Goal: Task Accomplishment & Management: Use online tool/utility

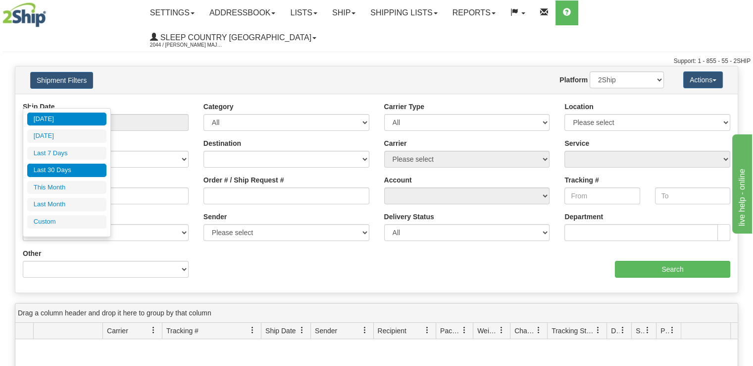
click at [79, 167] on li "Last 30 Days" at bounding box center [66, 169] width 79 height 13
type input "From [DATE] To [DATE]"
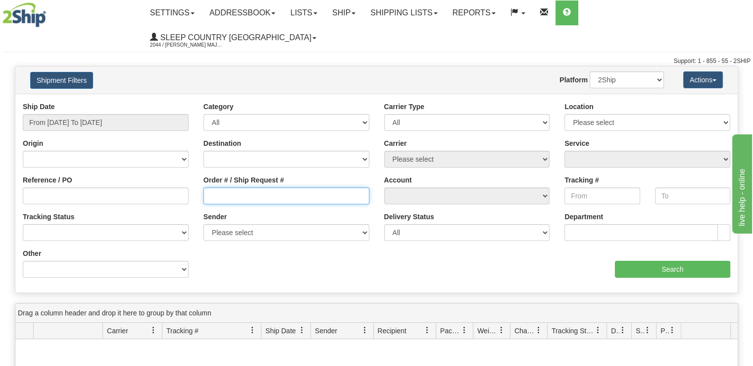
click at [254, 187] on input "Order # / Ship Request #" at bounding box center [287, 195] width 166 height 17
paste input "9002H977210"
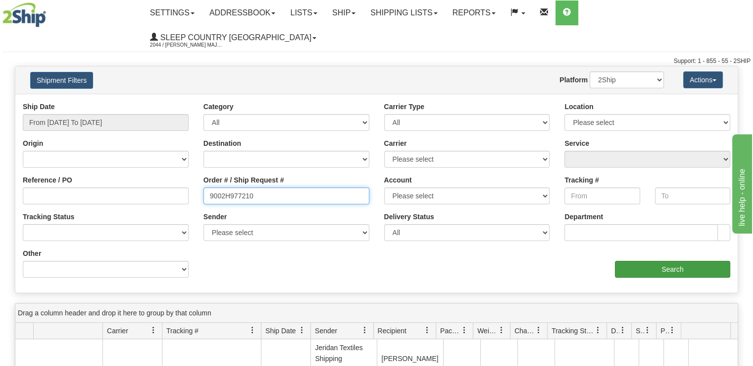
type input "9002H977210"
click at [626, 261] on input "Search" at bounding box center [672, 269] width 115 height 17
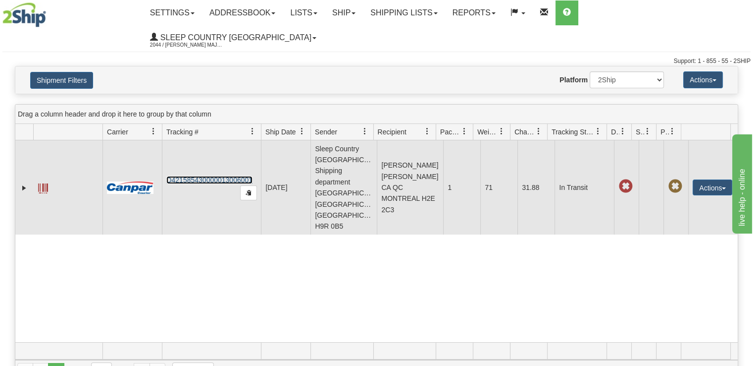
click at [218, 176] on link "D421585430000013006001" at bounding box center [209, 180] width 86 height 8
click at [700, 179] on button "Actions" at bounding box center [713, 187] width 40 height 16
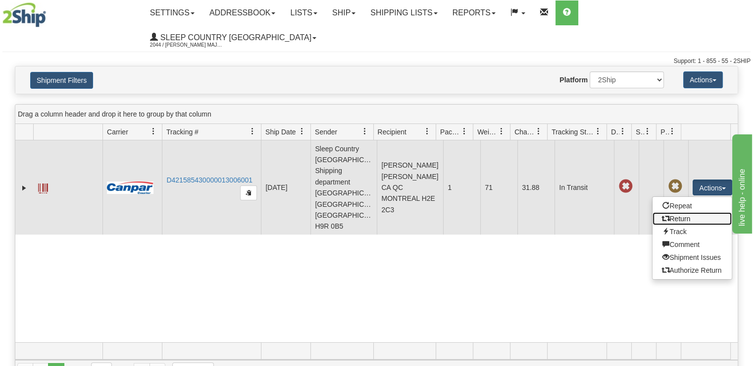
click at [684, 212] on link "Return" at bounding box center [692, 218] width 79 height 13
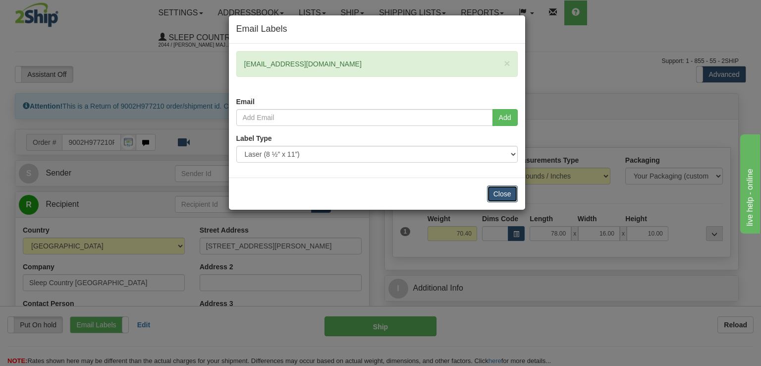
click at [493, 191] on button "Close" at bounding box center [502, 193] width 31 height 17
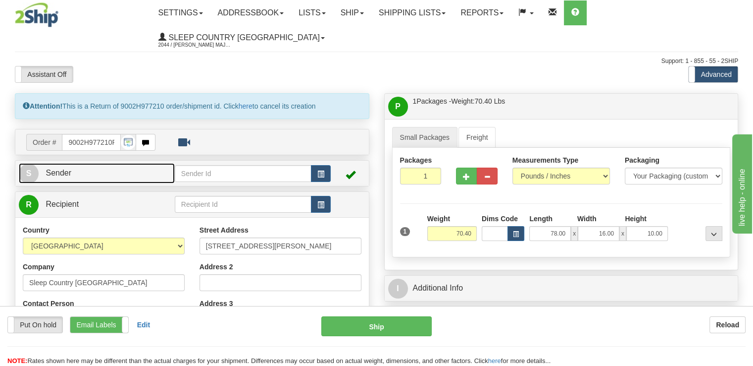
click at [25, 163] on span "S" at bounding box center [29, 173] width 20 height 20
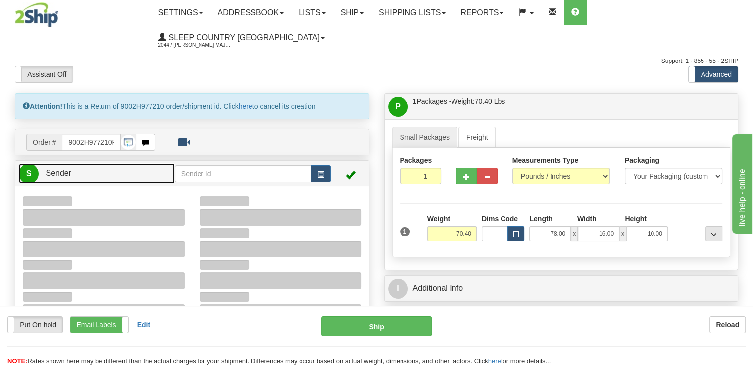
type input "19:14"
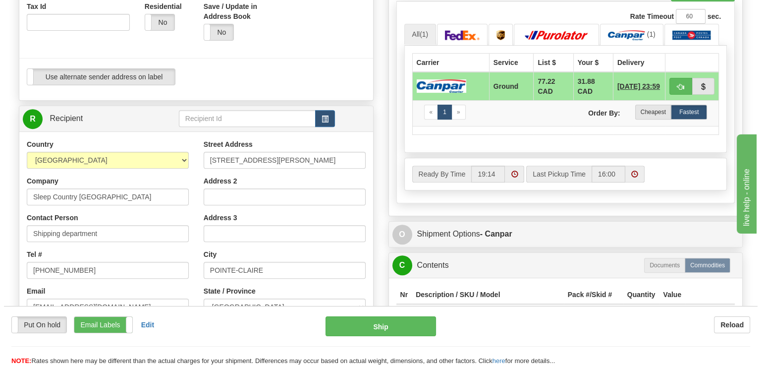
scroll to position [396, 0]
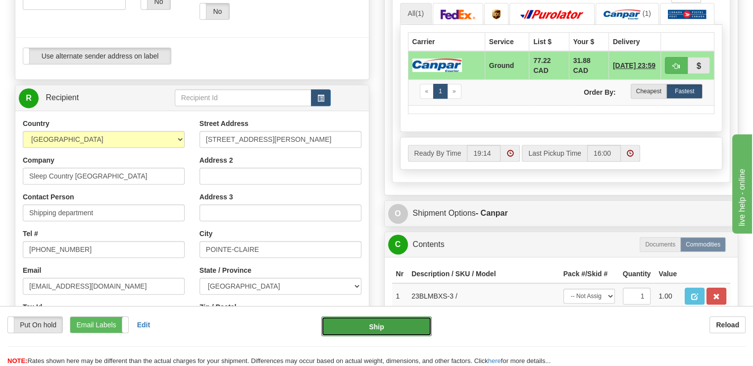
click at [363, 328] on button "Ship" at bounding box center [376, 326] width 111 height 20
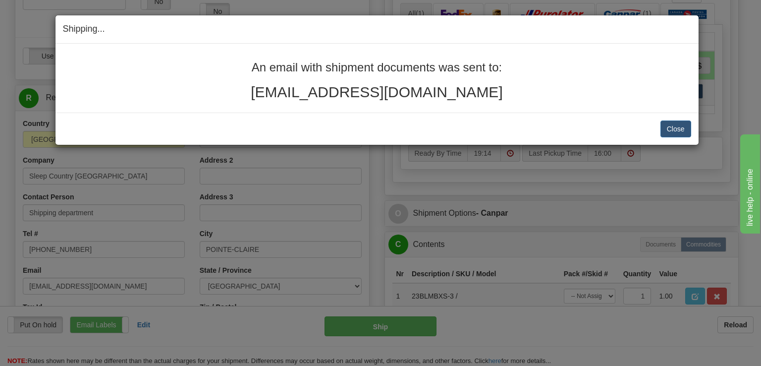
drag, startPoint x: 487, startPoint y: 94, endPoint x: 254, endPoint y: 64, distance: 235.2
click at [254, 64] on div "An email with shipment documents was sent to: karine.varelaqc@gmail.com" at bounding box center [377, 80] width 628 height 39
copy div "An email with shipment documents was sent to: karine.varelaqc@gmail.com"
click at [678, 133] on button "Close" at bounding box center [675, 128] width 31 height 17
click at [678, 130] on button "Close" at bounding box center [675, 128] width 31 height 17
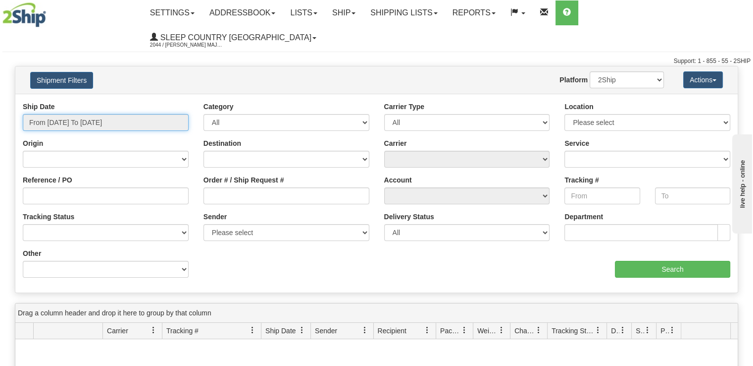
click at [61, 114] on input "From 08/18/2025 To 08/19/2025" at bounding box center [106, 122] width 166 height 17
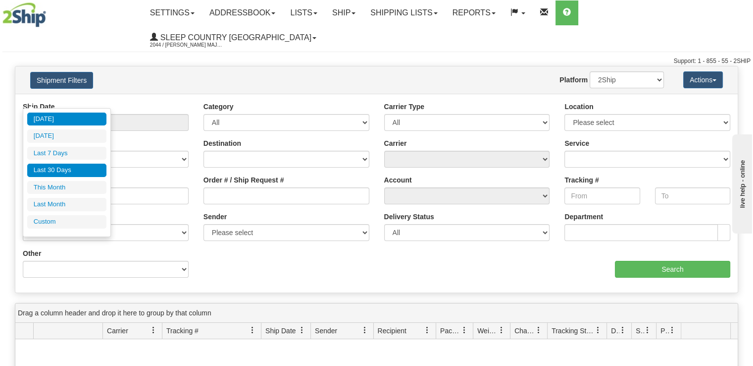
click at [89, 169] on li "Last 30 Days" at bounding box center [66, 169] width 79 height 13
type input "From 07/21/2025 To 08/19/2025"
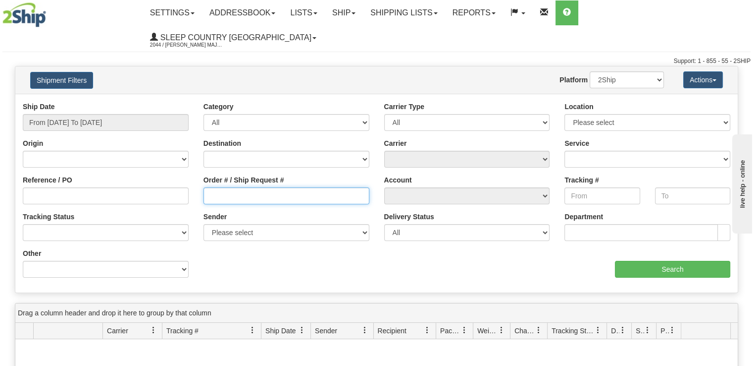
drag, startPoint x: 286, startPoint y: 168, endPoint x: 295, endPoint y: 168, distance: 9.4
click at [286, 187] on input "Order # / Ship Request #" at bounding box center [287, 195] width 166 height 17
paste input "9002H977210"
type input "9002H977210"
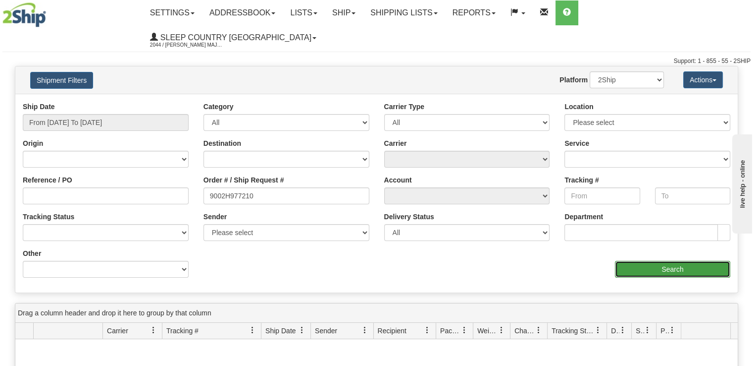
click at [674, 261] on input "Search" at bounding box center [672, 269] width 115 height 17
